Goal: Complete application form

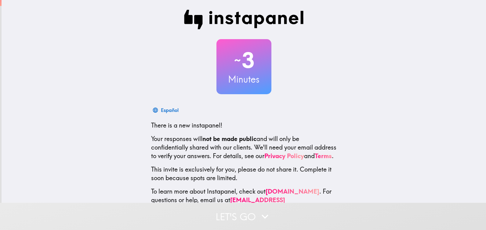
scroll to position [24, 0]
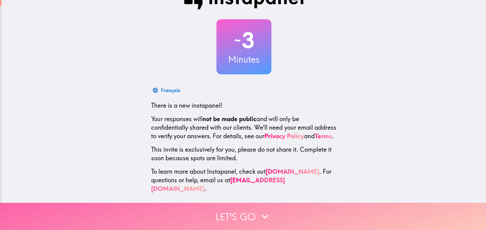
click at [266, 210] on icon "button" at bounding box center [264, 216] width 13 height 13
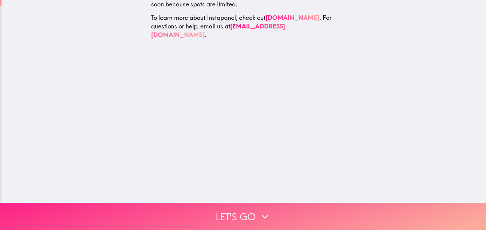
scroll to position [0, 0]
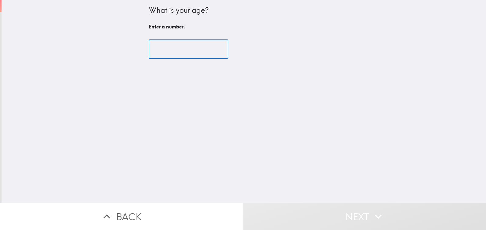
click at [169, 46] on input "number" at bounding box center [189, 49] width 80 height 19
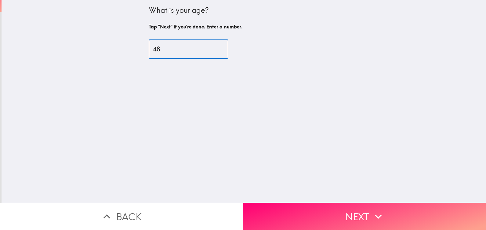
type input "48"
click at [330, 198] on div "What is your age? Tap "Next" if you're done. Enter a number. 48 ​" at bounding box center [244, 101] width 485 height 202
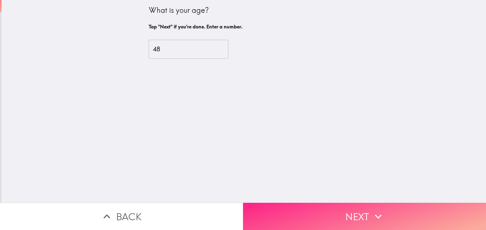
click at [326, 218] on button "Next" at bounding box center [364, 215] width 243 height 27
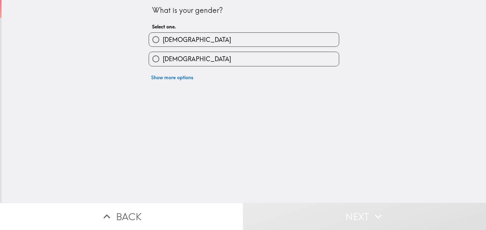
click at [176, 35] on label "[DEMOGRAPHIC_DATA]" at bounding box center [244, 40] width 190 height 14
click at [163, 35] on input "[DEMOGRAPHIC_DATA]" at bounding box center [156, 40] width 14 height 14
radio input "true"
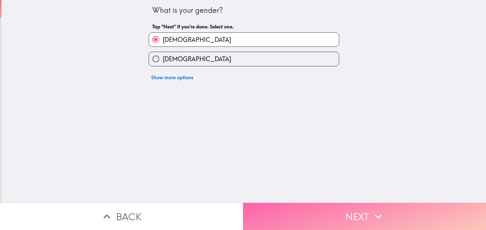
click at [346, 204] on button "Next" at bounding box center [364, 215] width 243 height 27
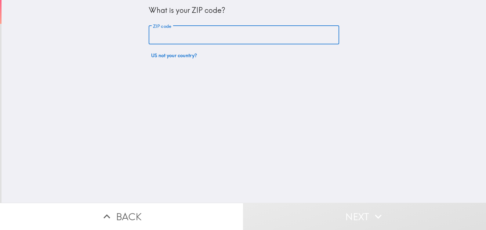
click at [163, 37] on input "ZIP code" at bounding box center [244, 35] width 191 height 19
type input "07306"
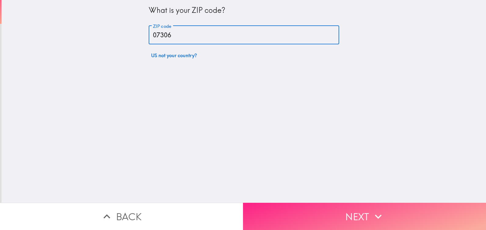
click at [332, 204] on button "Next" at bounding box center [364, 215] width 243 height 27
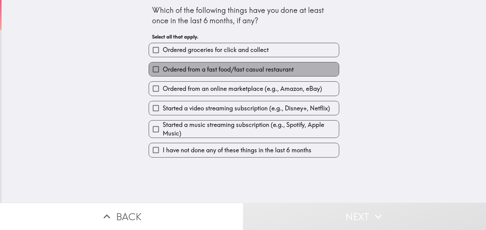
click at [226, 67] on span "Ordered from a fast food/fast casual restaurant" at bounding box center [228, 69] width 131 height 9
click at [163, 67] on input "Ordered from a fast food/fast casual restaurant" at bounding box center [156, 69] width 14 height 14
checkbox input "true"
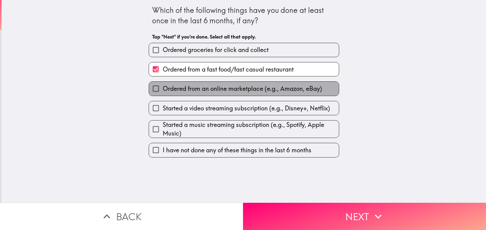
click at [227, 91] on span "Ordered from an online marketplace (e.g., Amazon, eBay)" at bounding box center [242, 88] width 159 height 9
click at [163, 91] on input "Ordered from an online marketplace (e.g., Amazon, eBay)" at bounding box center [156, 89] width 14 height 14
checkbox input "true"
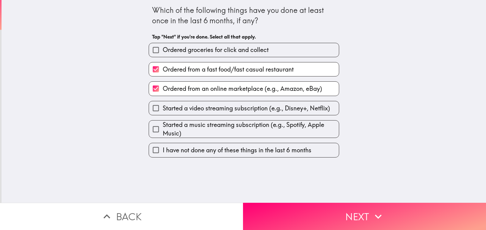
click at [228, 109] on span "Started a video streaming subscription (e.g., Disney+, Netflix)" at bounding box center [246, 108] width 167 height 9
click at [163, 109] on input "Started a video streaming subscription (e.g., Disney+, Netflix)" at bounding box center [156, 108] width 14 height 14
checkbox input "true"
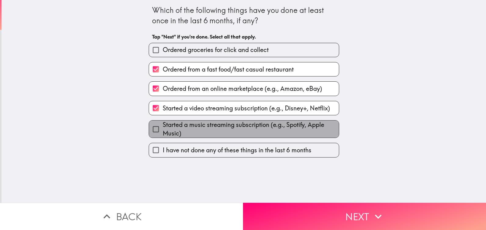
click at [229, 130] on span "Started a music streaming subscription (e.g., Spotify, Apple Music)" at bounding box center [251, 128] width 176 height 17
click at [163, 130] on input "Started a music streaming subscription (e.g., Spotify, Apple Music)" at bounding box center [156, 129] width 14 height 14
checkbox input "true"
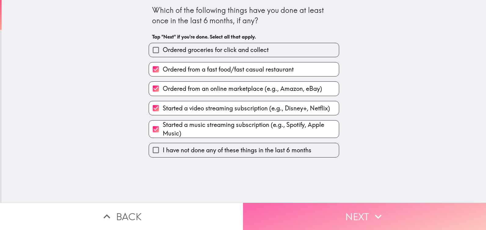
click at [329, 211] on button "Next" at bounding box center [364, 215] width 243 height 27
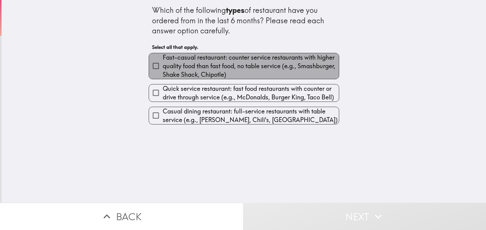
click at [199, 69] on span "Fast-casual restaurant: counter service restaurants with higher quality food th…" at bounding box center [251, 66] width 176 height 26
click at [163, 69] on input "Fast-casual restaurant: counter service restaurants with higher quality food th…" at bounding box center [156, 66] width 14 height 14
checkbox input "true"
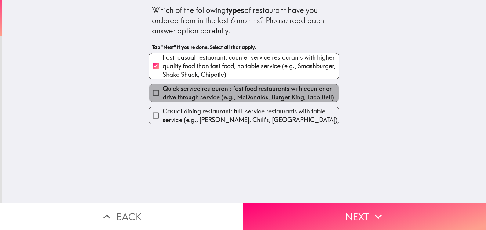
click at [201, 96] on span "Quick service restaurant: fast food restaurants with counter or drive through s…" at bounding box center [251, 92] width 176 height 17
click at [163, 96] on input "Quick service restaurant: fast food restaurants with counter or drive through s…" at bounding box center [156, 93] width 14 height 14
checkbox input "true"
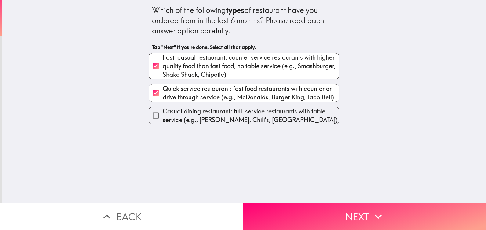
click at [204, 118] on span "Casual dining restaurant: full-service restaurants with table service (e.g., [P…" at bounding box center [251, 115] width 176 height 17
click at [163, 118] on input "Casual dining restaurant: full-service restaurants with table service (e.g., [P…" at bounding box center [156, 115] width 14 height 14
checkbox input "true"
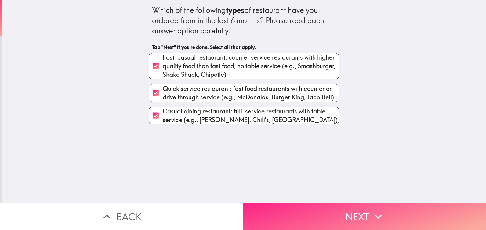
click at [321, 208] on button "Next" at bounding box center [364, 215] width 243 height 27
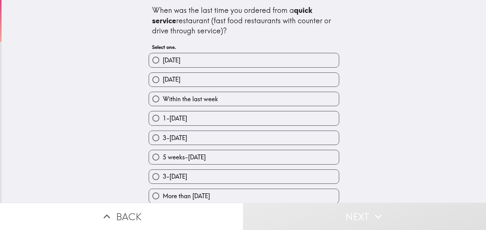
click at [187, 117] on span "1-[DATE]" at bounding box center [175, 118] width 24 height 9
click at [163, 117] on input "1-[DATE]" at bounding box center [156, 118] width 14 height 14
radio input "true"
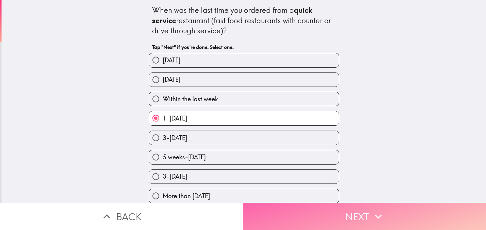
click at [342, 206] on button "Next" at bounding box center [364, 215] width 243 height 27
click at [342, 206] on div "Back Next" at bounding box center [243, 215] width 486 height 27
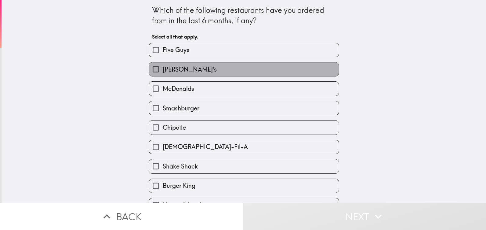
click at [183, 74] on label "[PERSON_NAME]'s" at bounding box center [244, 69] width 190 height 14
click at [163, 74] on input "[PERSON_NAME]'s" at bounding box center [156, 69] width 14 height 14
click at [183, 74] on label "[PERSON_NAME]'s" at bounding box center [244, 69] width 190 height 14
click at [163, 74] on input "[PERSON_NAME]'s" at bounding box center [156, 69] width 14 height 14
checkbox input "false"
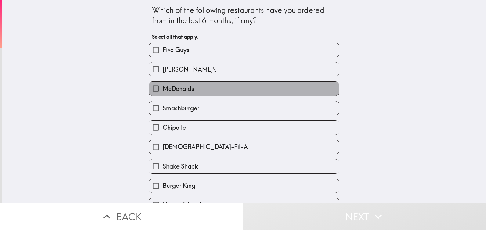
click at [186, 91] on span "McDonalds" at bounding box center [178, 88] width 31 height 9
click at [163, 91] on input "McDonalds" at bounding box center [156, 89] width 14 height 14
click at [186, 91] on span "McDonalds" at bounding box center [178, 88] width 31 height 9
click at [163, 91] on input "McDonalds" at bounding box center [156, 89] width 14 height 14
checkbox input "false"
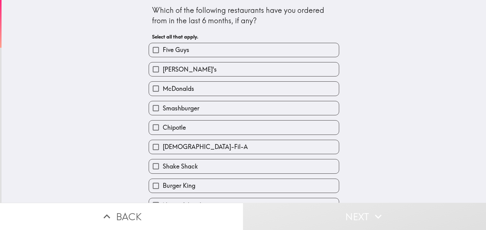
click at [176, 68] on span "[PERSON_NAME]'s" at bounding box center [190, 69] width 54 height 9
click at [163, 68] on input "[PERSON_NAME]'s" at bounding box center [156, 69] width 14 height 14
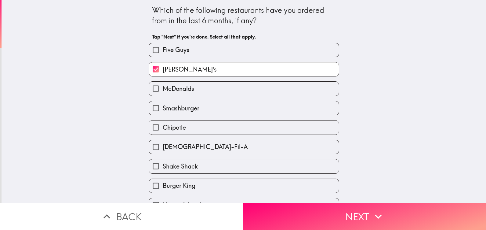
click at [176, 68] on span "[PERSON_NAME]'s" at bounding box center [190, 69] width 54 height 9
click at [163, 68] on input "[PERSON_NAME]'s" at bounding box center [156, 69] width 14 height 14
checkbox input "false"
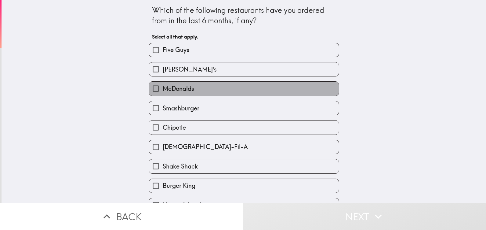
click at [182, 89] on span "McDonalds" at bounding box center [178, 88] width 31 height 9
click at [163, 89] on input "McDonalds" at bounding box center [156, 89] width 14 height 14
checkbox input "true"
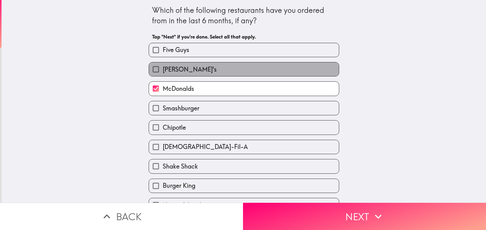
click at [174, 70] on span "[PERSON_NAME]'s" at bounding box center [190, 69] width 54 height 9
click at [163, 70] on input "[PERSON_NAME]'s" at bounding box center [156, 69] width 14 height 14
checkbox input "true"
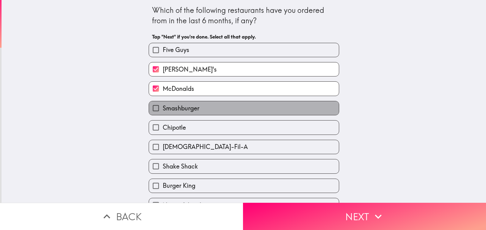
click at [189, 106] on span "Smashburger" at bounding box center [181, 108] width 37 height 9
click at [163, 106] on input "Smashburger" at bounding box center [156, 108] width 14 height 14
checkbox input "true"
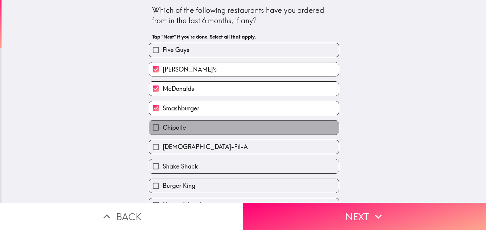
click at [191, 123] on label "Chipotle" at bounding box center [244, 127] width 190 height 14
click at [163, 123] on input "Chipotle" at bounding box center [156, 127] width 14 height 14
checkbox input "true"
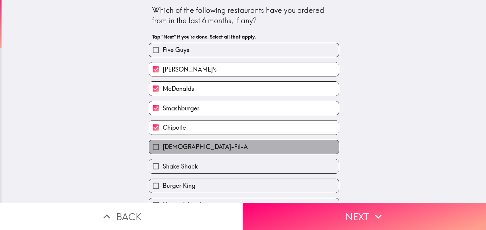
click at [192, 145] on label "[DEMOGRAPHIC_DATA]-Fil-A" at bounding box center [244, 147] width 190 height 14
click at [163, 145] on input "[DEMOGRAPHIC_DATA]-Fil-A" at bounding box center [156, 147] width 14 height 14
checkbox input "true"
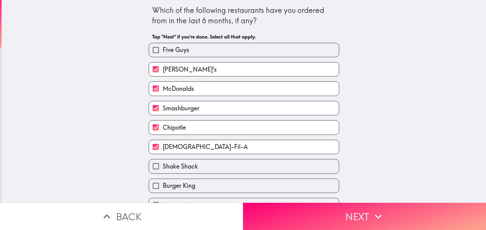
scroll to position [14, 0]
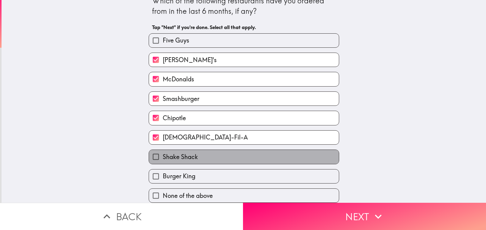
click at [193, 152] on label "Shake Shack" at bounding box center [244, 157] width 190 height 14
click at [163, 152] on input "Shake Shack" at bounding box center [156, 157] width 14 height 14
checkbox input "true"
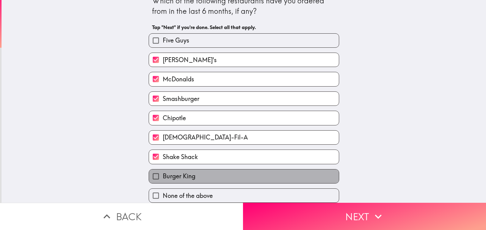
click at [194, 169] on label "Burger King" at bounding box center [244, 176] width 190 height 14
click at [163, 169] on input "Burger King" at bounding box center [156, 176] width 14 height 14
checkbox input "true"
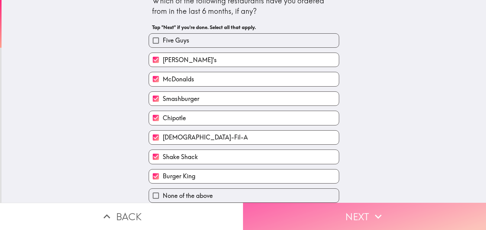
click at [315, 213] on button "Next" at bounding box center [364, 215] width 243 height 27
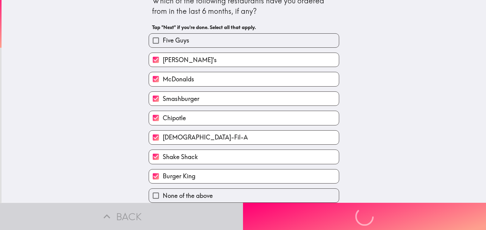
scroll to position [0, 0]
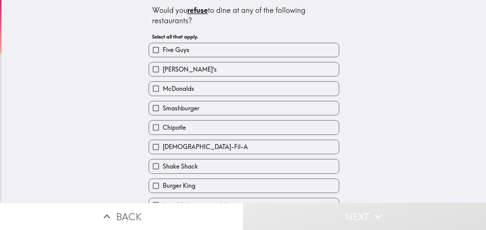
scroll to position [14, 0]
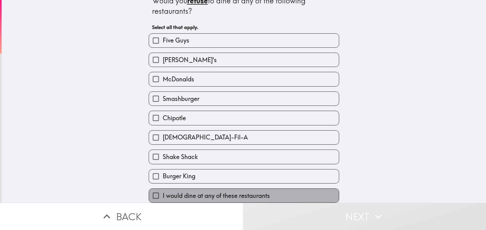
click at [261, 194] on span "I would dine at any of these restaurants" at bounding box center [216, 195] width 107 height 9
click at [163, 194] on input "I would dine at any of these restaurants" at bounding box center [156, 195] width 14 height 14
checkbox input "true"
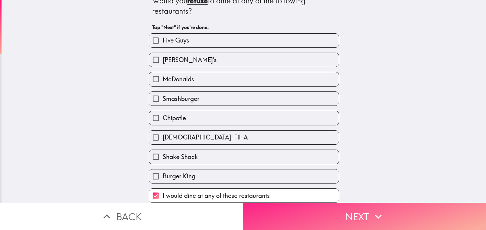
click at [286, 215] on button "Next" at bounding box center [364, 215] width 243 height 27
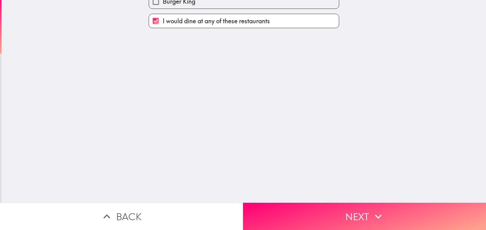
scroll to position [0, 0]
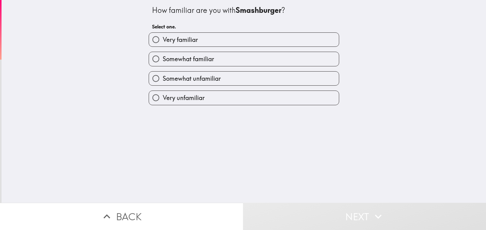
click at [193, 48] on div "Somewhat familiar" at bounding box center [241, 56] width 195 height 19
click at [191, 42] on span "Very familiar" at bounding box center [180, 39] width 35 height 9
click at [163, 42] on input "Very familiar" at bounding box center [156, 40] width 14 height 14
radio input "true"
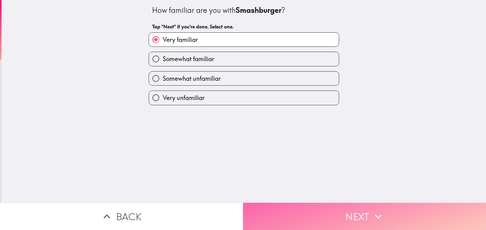
click at [333, 220] on button "Next" at bounding box center [364, 215] width 243 height 27
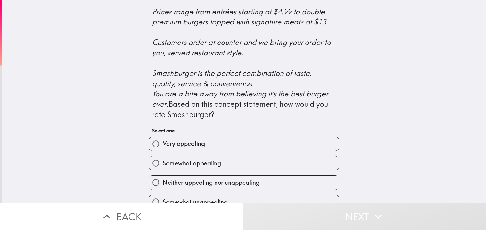
scroll to position [255, 0]
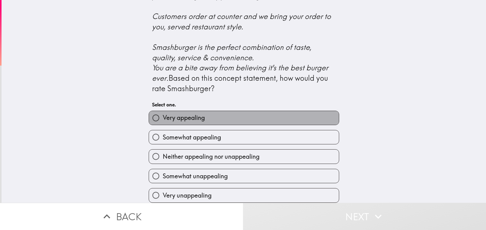
click at [246, 116] on label "Very appealing" at bounding box center [244, 118] width 190 height 14
click at [163, 116] on input "Very appealing" at bounding box center [156, 118] width 14 height 14
radio input "true"
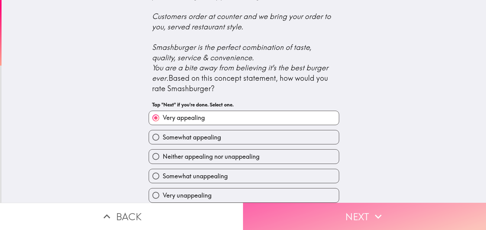
click at [378, 220] on button "Next" at bounding box center [364, 215] width 243 height 27
click at [378, 220] on div "Back Next" at bounding box center [243, 215] width 486 height 27
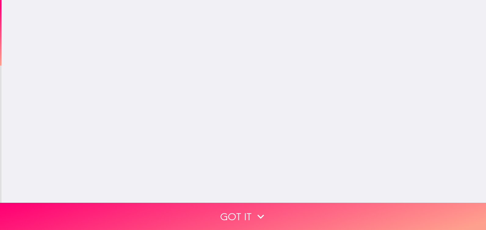
scroll to position [0, 0]
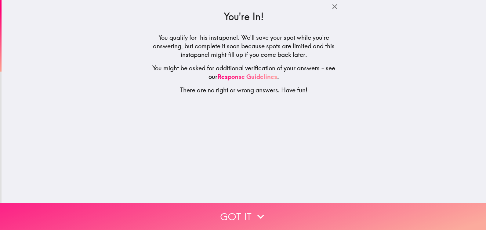
click at [282, 203] on button "Got it" at bounding box center [243, 215] width 486 height 27
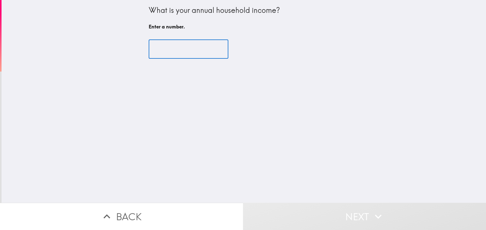
click at [176, 48] on input "number" at bounding box center [189, 49] width 80 height 19
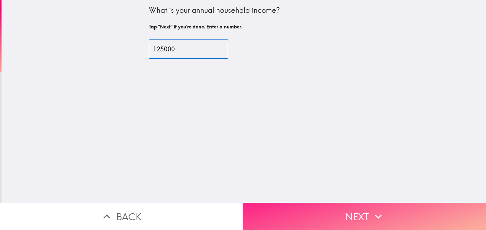
type input "125000"
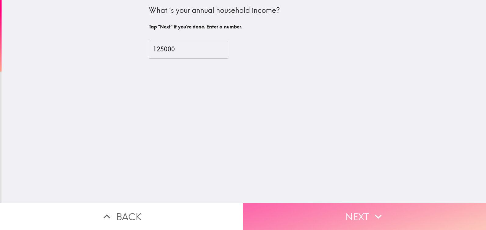
click at [301, 211] on button "Next" at bounding box center [364, 215] width 243 height 27
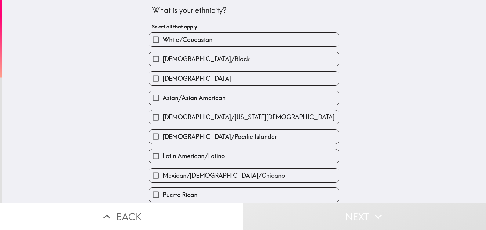
click at [206, 98] on span "Asian/Asian American" at bounding box center [194, 97] width 63 height 9
click at [163, 98] on input "Asian/Asian American" at bounding box center [156, 98] width 14 height 14
checkbox input "true"
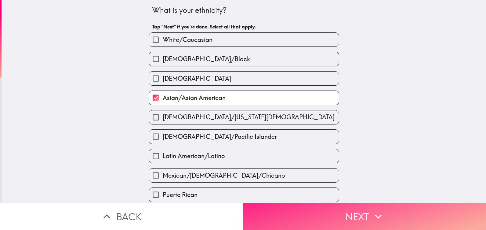
click at [356, 207] on button "Next" at bounding box center [364, 215] width 243 height 27
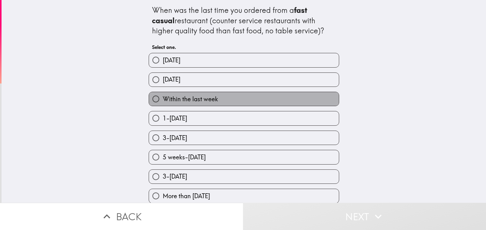
click at [193, 102] on span "Within the last week" at bounding box center [190, 99] width 55 height 9
click at [163, 102] on input "Within the last week" at bounding box center [156, 99] width 14 height 14
radio input "true"
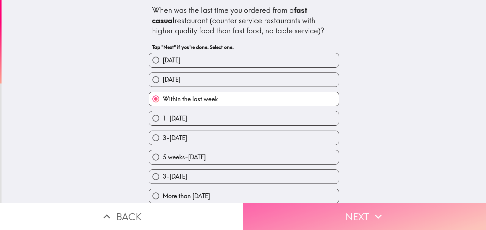
click at [348, 207] on button "Next" at bounding box center [364, 215] width 243 height 27
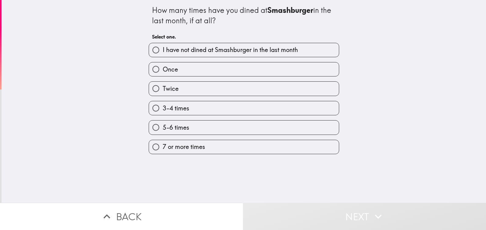
click at [187, 90] on label "Twice" at bounding box center [244, 89] width 190 height 14
click at [163, 90] on input "Twice" at bounding box center [156, 89] width 14 height 14
radio input "true"
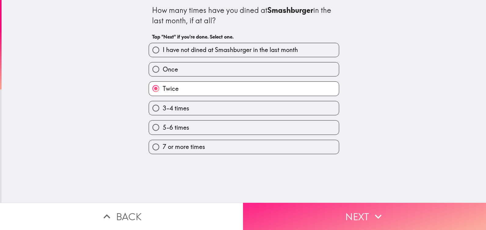
click at [319, 207] on button "Next" at bounding box center [364, 215] width 243 height 27
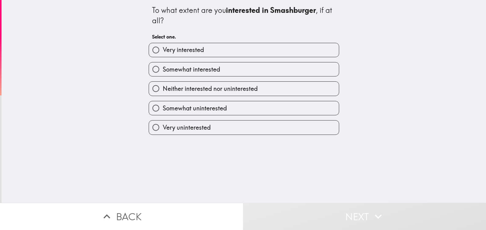
click at [242, 116] on div "Very interested Somewhat interested Neither interested nor uninterested Somewha…" at bounding box center [241, 86] width 195 height 97
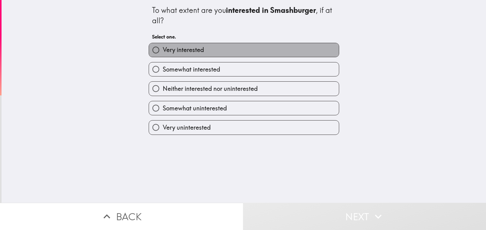
click at [200, 55] on label "Very interested" at bounding box center [244, 50] width 190 height 14
click at [163, 55] on input "Very interested" at bounding box center [156, 50] width 14 height 14
radio input "true"
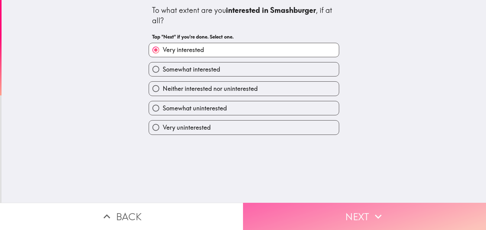
click at [343, 205] on button "Next" at bounding box center [364, 215] width 243 height 27
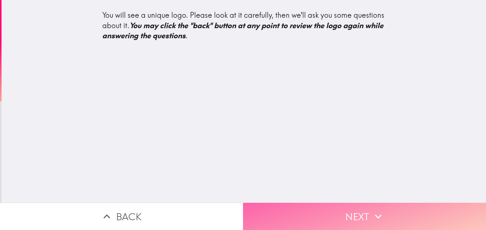
click at [359, 206] on button "Next" at bounding box center [364, 215] width 243 height 27
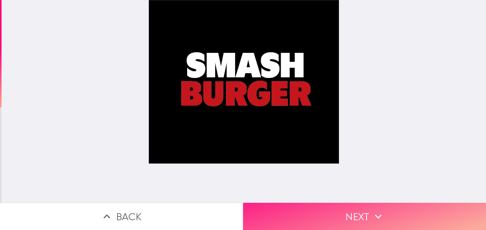
click at [375, 218] on button "Next" at bounding box center [364, 215] width 243 height 27
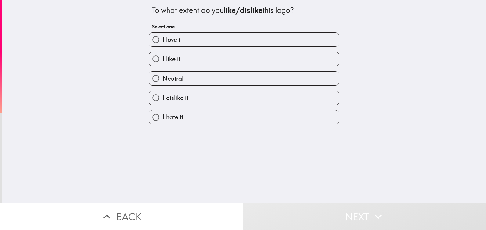
click at [169, 42] on span "I love it" at bounding box center [172, 39] width 19 height 9
click at [163, 42] on input "I love it" at bounding box center [156, 40] width 14 height 14
radio input "true"
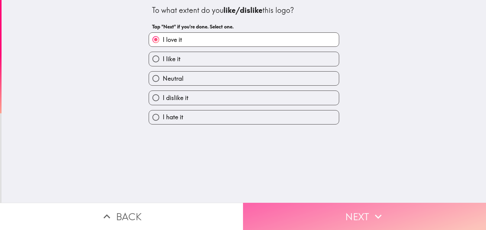
click at [337, 206] on button "Next" at bounding box center [364, 215] width 243 height 27
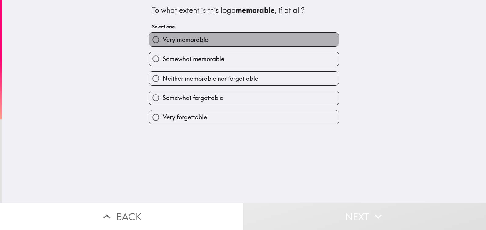
click at [180, 38] on span "Very memorable" at bounding box center [186, 39] width 46 height 9
click at [163, 38] on input "Very memorable" at bounding box center [156, 40] width 14 height 14
radio input "true"
click at [180, 38] on span "Very memorable" at bounding box center [186, 39] width 46 height 9
click at [163, 38] on input "Very memorable" at bounding box center [156, 40] width 14 height 14
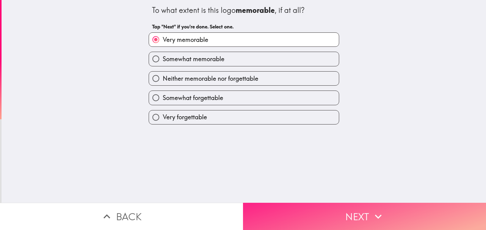
click at [321, 204] on button "Next" at bounding box center [364, 215] width 243 height 27
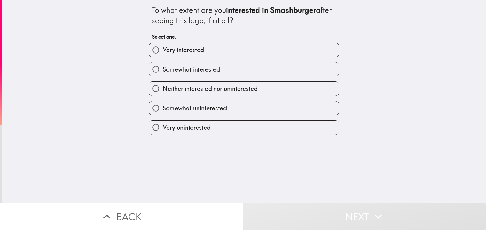
click at [184, 52] on span "Very interested" at bounding box center [183, 50] width 41 height 9
click at [163, 52] on input "Very interested" at bounding box center [156, 50] width 14 height 14
radio input "true"
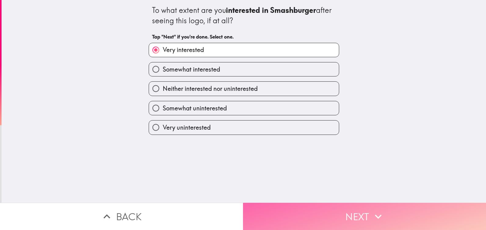
click at [329, 202] on button "Next" at bounding box center [364, 215] width 243 height 27
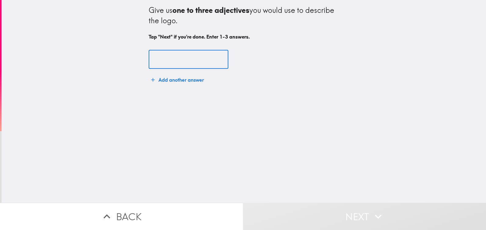
click at [187, 58] on input "text" at bounding box center [189, 59] width 80 height 19
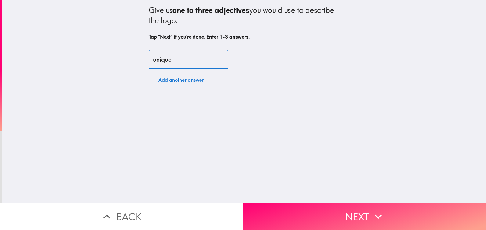
type input "unique"
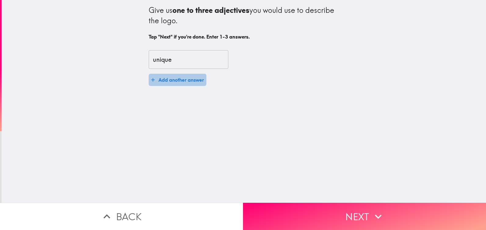
click at [178, 80] on button "Add another answer" at bounding box center [178, 80] width 58 height 12
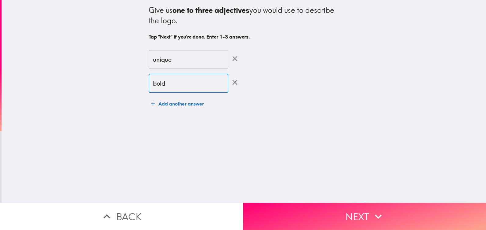
type input "bold"
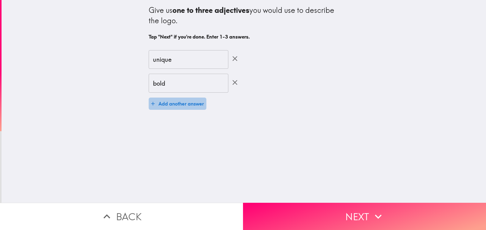
click at [179, 100] on button "Add another answer" at bounding box center [178, 103] width 58 height 12
type input "c"
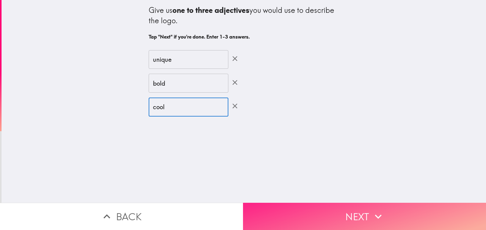
type input "cool"
click at [282, 205] on button "Next" at bounding box center [364, 215] width 243 height 27
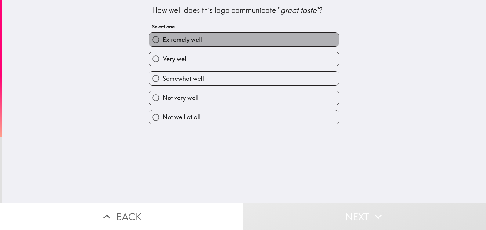
click at [195, 42] on span "Extremely well" at bounding box center [182, 39] width 39 height 9
click at [163, 42] on input "Extremely well" at bounding box center [156, 40] width 14 height 14
radio input "true"
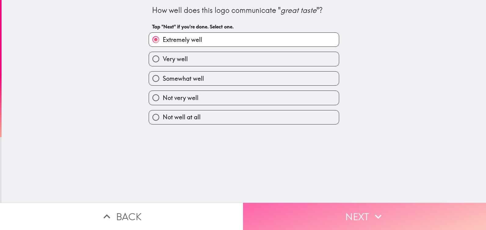
click at [312, 215] on button "Next" at bounding box center [364, 215] width 243 height 27
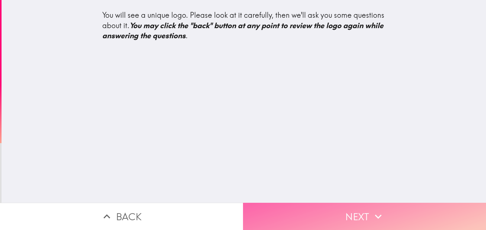
click at [324, 214] on button "Next" at bounding box center [364, 215] width 243 height 27
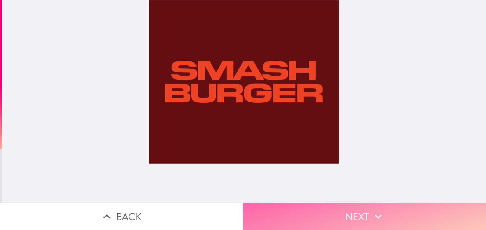
click at [298, 208] on button "Next" at bounding box center [364, 215] width 243 height 27
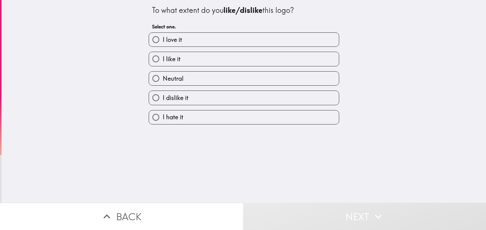
click at [232, 40] on label "I love it" at bounding box center [244, 40] width 190 height 14
click at [163, 40] on input "I love it" at bounding box center [156, 40] width 14 height 14
radio input "true"
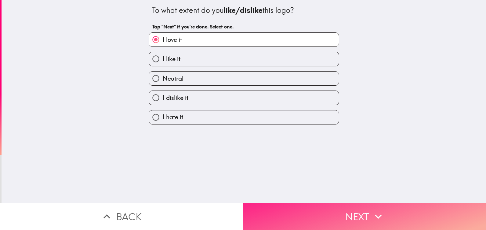
click at [315, 203] on button "Next" at bounding box center [364, 215] width 243 height 27
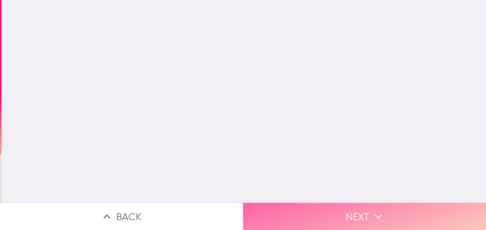
click at [315, 203] on button "Next" at bounding box center [364, 215] width 243 height 27
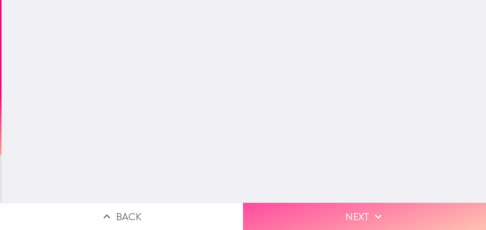
click at [315, 202] on button "Next" at bounding box center [364, 215] width 243 height 27
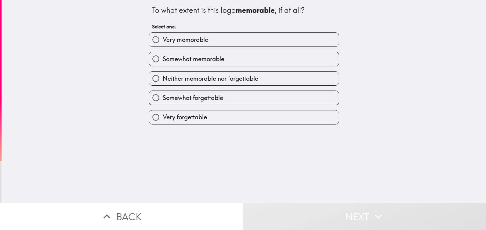
click at [222, 42] on label "Very memorable" at bounding box center [244, 40] width 190 height 14
click at [163, 42] on input "Very memorable" at bounding box center [156, 40] width 14 height 14
radio input "true"
click at [222, 42] on label "Very memorable" at bounding box center [244, 40] width 190 height 14
click at [163, 42] on input "Very memorable" at bounding box center [156, 40] width 14 height 14
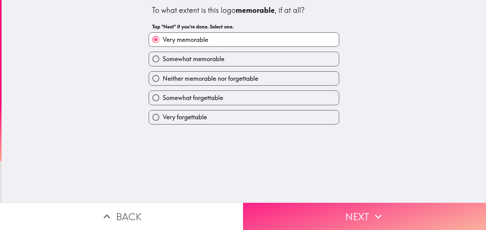
click at [368, 210] on button "Next" at bounding box center [364, 215] width 243 height 27
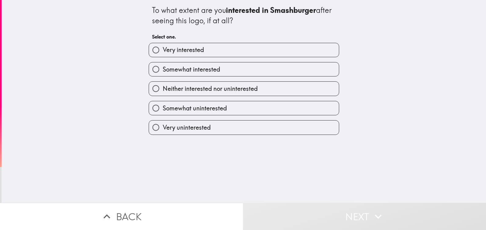
click at [231, 50] on label "Very interested" at bounding box center [244, 50] width 190 height 14
click at [163, 50] on input "Very interested" at bounding box center [156, 50] width 14 height 14
radio input "true"
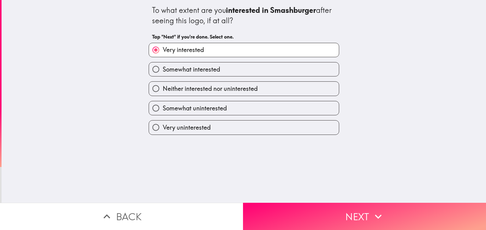
click at [231, 50] on label "Very interested" at bounding box center [244, 50] width 190 height 14
click at [163, 50] on input "Very interested" at bounding box center [156, 50] width 14 height 14
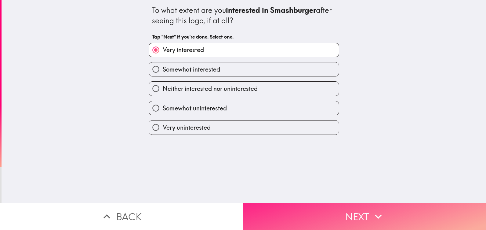
click at [383, 214] on button "Next" at bounding box center [364, 215] width 243 height 27
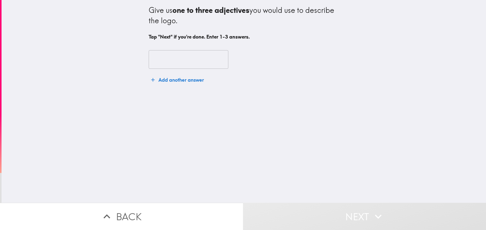
click at [205, 59] on input "text" at bounding box center [189, 59] width 80 height 19
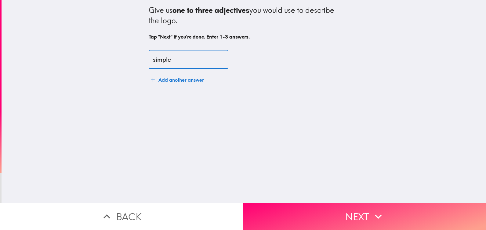
type input "simple"
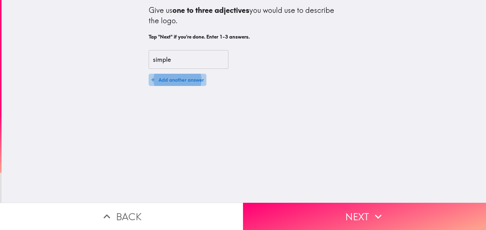
click at [183, 78] on button "Add another answer" at bounding box center [178, 80] width 58 height 12
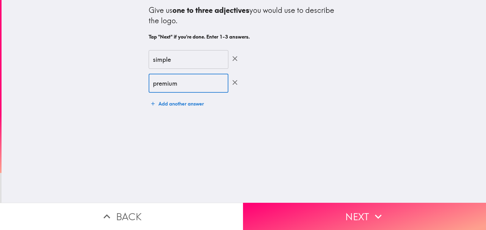
type input "premium"
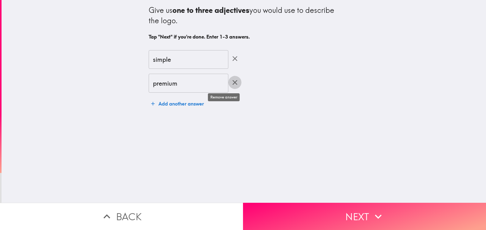
click at [172, 106] on button "Add another answer" at bounding box center [178, 103] width 58 height 12
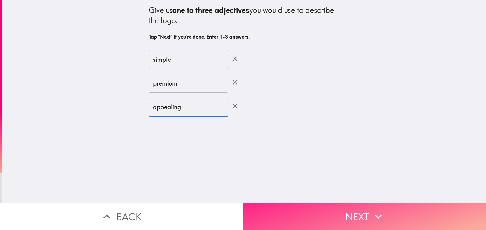
type input "appealing"
click at [345, 213] on button "Next" at bounding box center [364, 215] width 243 height 27
drag, startPoint x: 345, startPoint y: 213, endPoint x: 345, endPoint y: 200, distance: 13.4
click at [345, 213] on button "Next" at bounding box center [364, 215] width 243 height 27
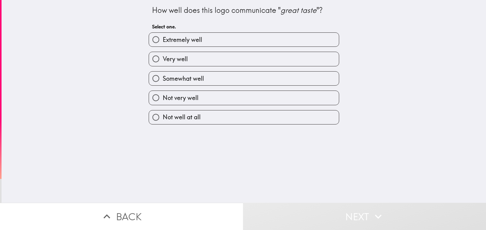
click at [227, 32] on div "Extremely well" at bounding box center [244, 39] width 191 height 14
click at [227, 39] on label "Extremely well" at bounding box center [244, 40] width 190 height 14
click at [163, 39] on input "Extremely well" at bounding box center [156, 40] width 14 height 14
radio input "true"
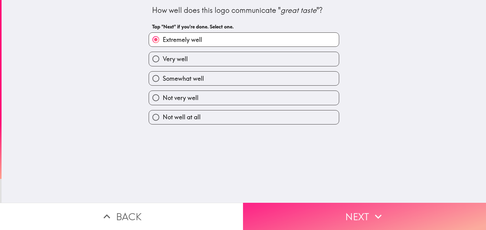
click at [341, 224] on button "Next" at bounding box center [364, 215] width 243 height 27
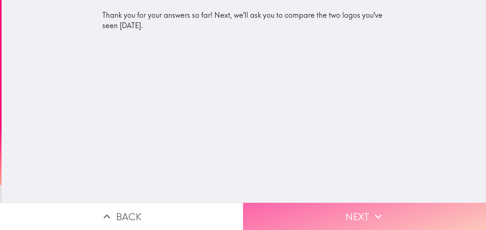
click at [340, 206] on button "Next" at bounding box center [364, 215] width 243 height 27
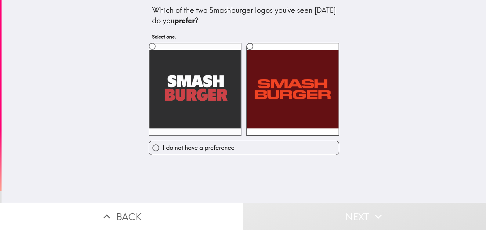
click at [151, 46] on input "radio" at bounding box center [152, 46] width 14 height 14
radio input "true"
click at [151, 46] on input "radio" at bounding box center [152, 46] width 14 height 14
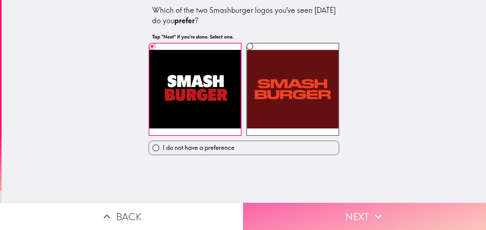
click at [309, 206] on button "Next" at bounding box center [364, 215] width 243 height 27
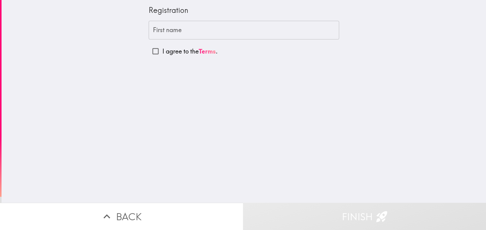
click at [169, 34] on input "First name" at bounding box center [244, 30] width 191 height 19
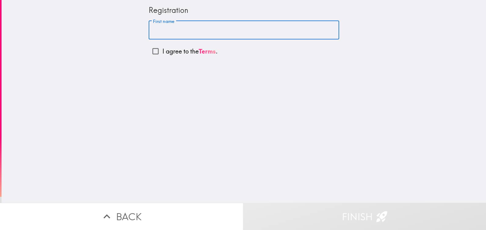
type input "Khadim"
click at [186, 53] on p "I agree to the Terms ." at bounding box center [189, 51] width 55 height 9
click at [162, 53] on input "I agree to the Terms ." at bounding box center [156, 51] width 14 height 14
click at [186, 53] on p "I agree to the Terms ." at bounding box center [189, 51] width 55 height 9
click at [162, 53] on input "I agree to the Terms ." at bounding box center [156, 51] width 14 height 14
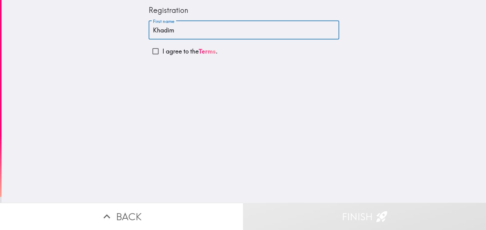
click at [186, 53] on p "I agree to the Terms ." at bounding box center [189, 51] width 55 height 9
click at [162, 53] on input "I agree to the Terms ." at bounding box center [156, 51] width 14 height 14
checkbox input "true"
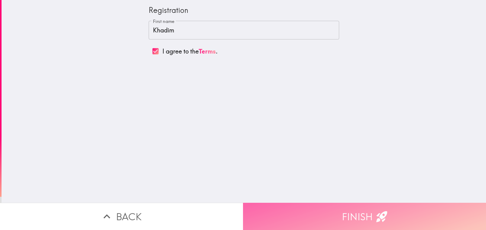
click at [316, 204] on button "Finish" at bounding box center [364, 215] width 243 height 27
